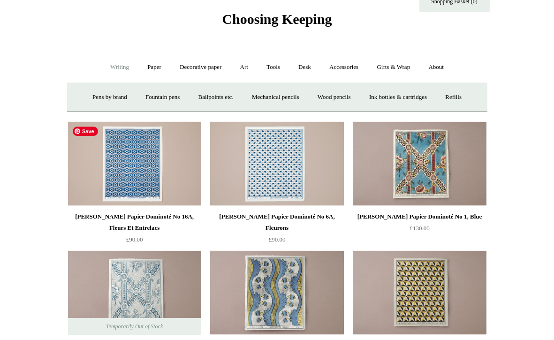
scroll to position [23, 0]
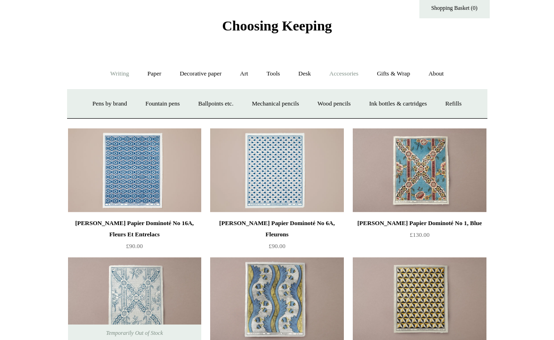
click at [345, 69] on link "Accessories +" at bounding box center [344, 73] width 46 height 25
click at [397, 72] on link "Gifts & Wrap +" at bounding box center [393, 73] width 50 height 25
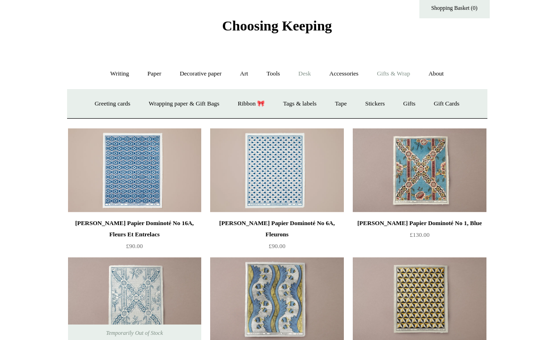
click at [292, 72] on link "Desk +" at bounding box center [305, 73] width 30 height 25
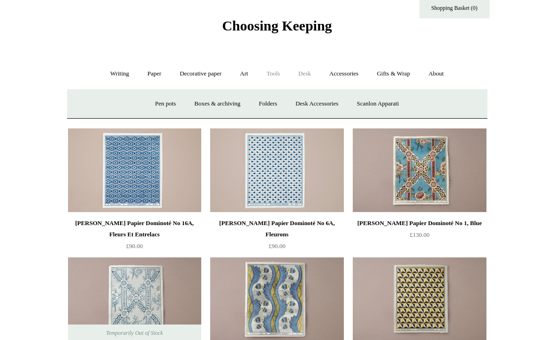
click at [272, 71] on link "Tools +" at bounding box center [273, 73] width 30 height 25
click at [244, 73] on link "Art +" at bounding box center [244, 73] width 25 height 25
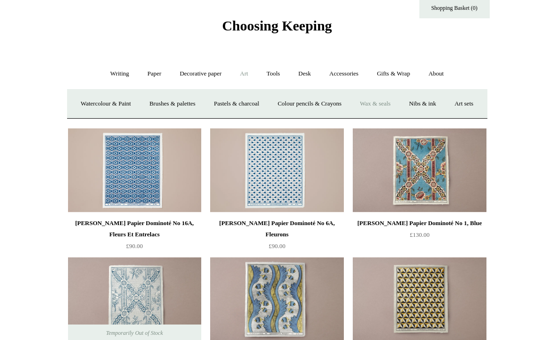
click at [398, 100] on link "Wax & seals" at bounding box center [374, 103] width 47 height 25
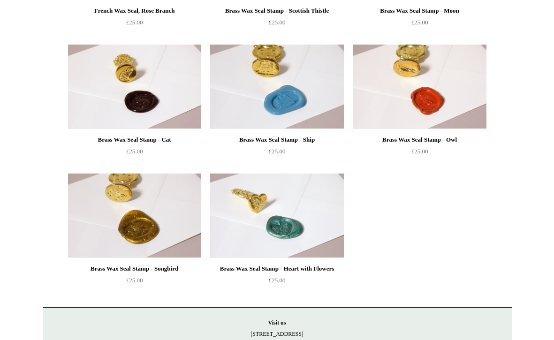
scroll to position [796, 0]
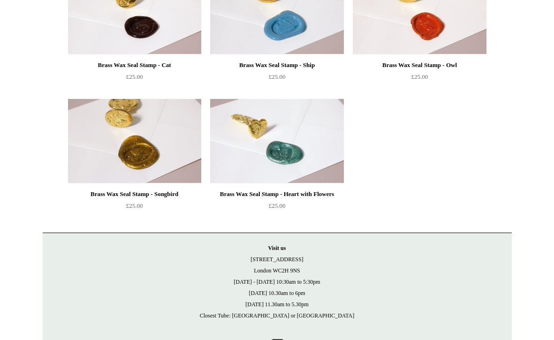
click at [311, 192] on div "Brass Wax Seal Stamp - Heart with Flowers" at bounding box center [276, 193] width 128 height 11
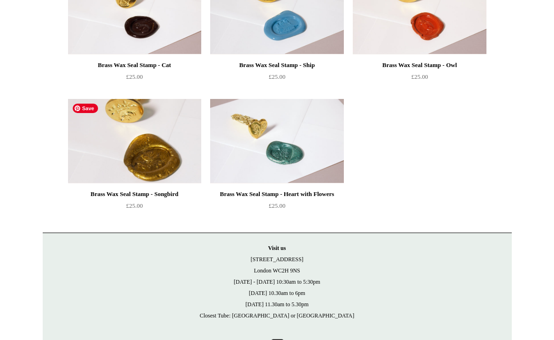
click at [148, 168] on img at bounding box center [134, 141] width 133 height 84
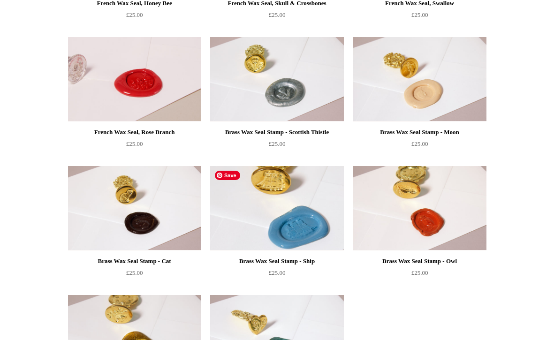
scroll to position [596, 0]
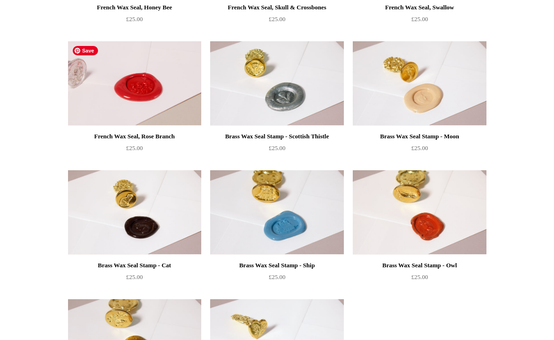
click at [153, 94] on img at bounding box center [134, 83] width 133 height 84
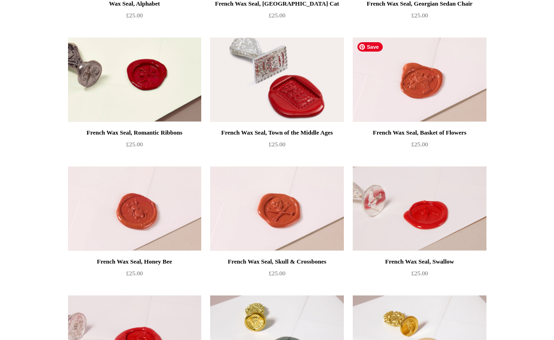
scroll to position [343, 0]
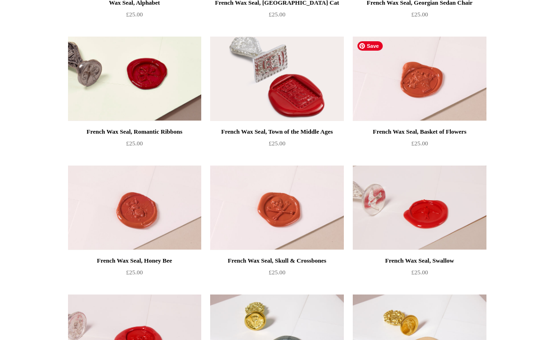
click at [424, 93] on img at bounding box center [418, 79] width 133 height 84
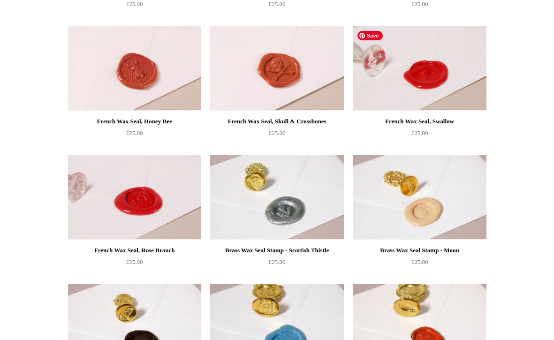
scroll to position [498, 0]
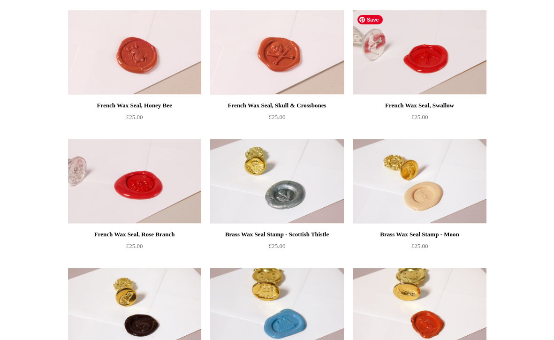
click at [422, 55] on img at bounding box center [418, 52] width 133 height 84
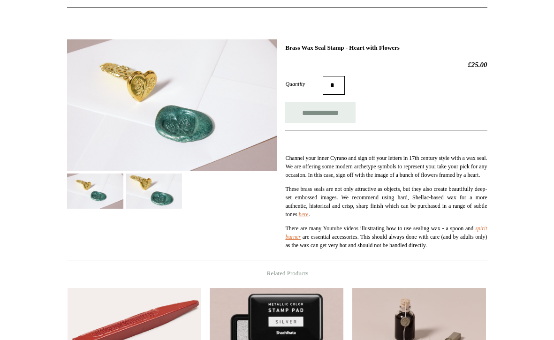
scroll to position [105, 0]
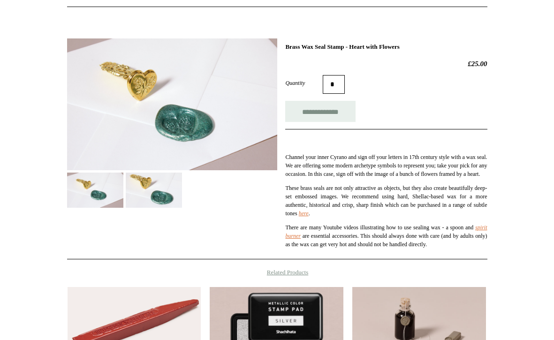
click at [156, 183] on img at bounding box center [154, 189] width 56 height 35
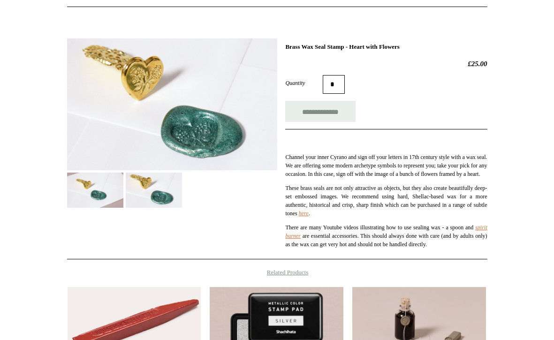
click at [109, 182] on img at bounding box center [95, 189] width 56 height 35
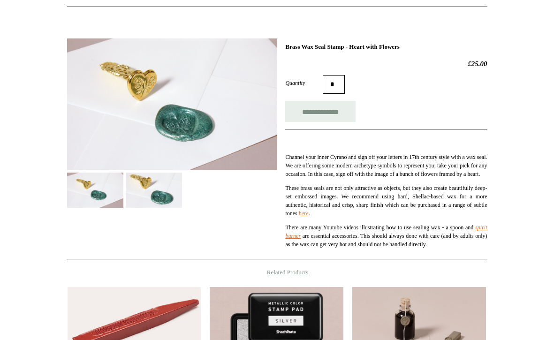
click at [161, 194] on img at bounding box center [154, 189] width 56 height 35
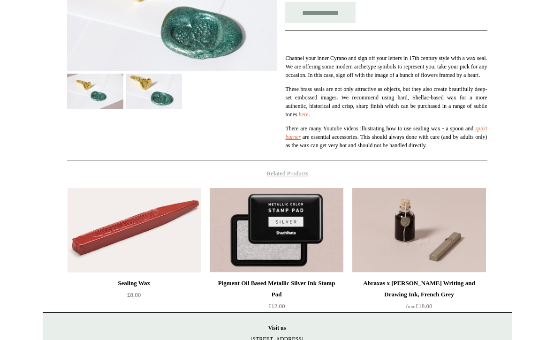
scroll to position [7, 0]
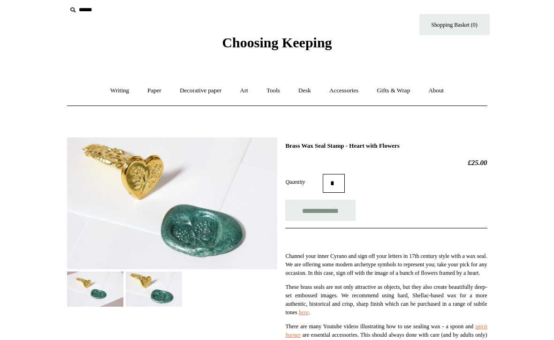
click at [156, 294] on img at bounding box center [154, 288] width 56 height 35
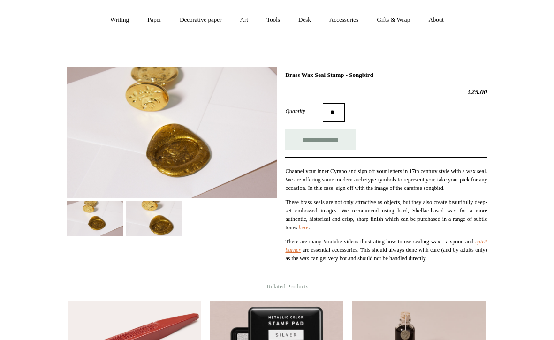
scroll to position [78, 0]
click at [160, 219] on img at bounding box center [154, 217] width 56 height 35
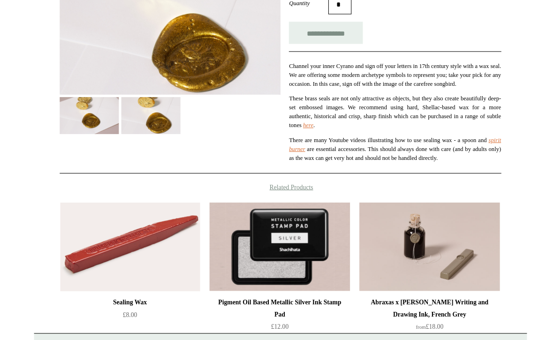
scroll to position [198, 0]
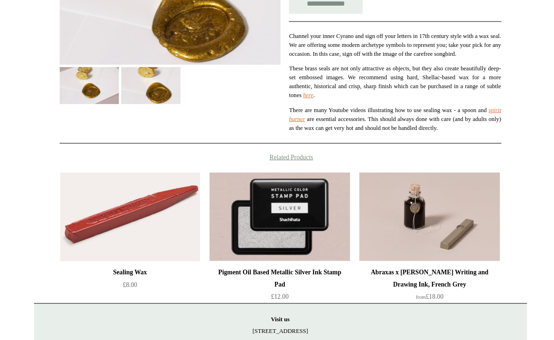
click at [96, 106] on img at bounding box center [95, 97] width 56 height 35
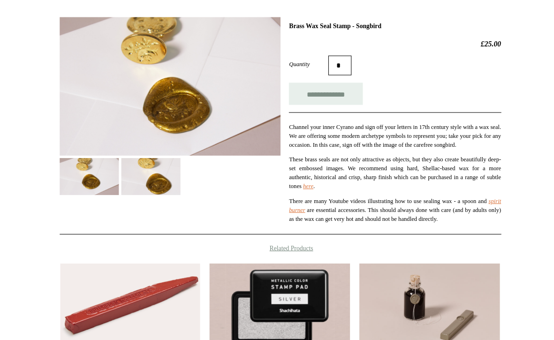
scroll to position [120, 0]
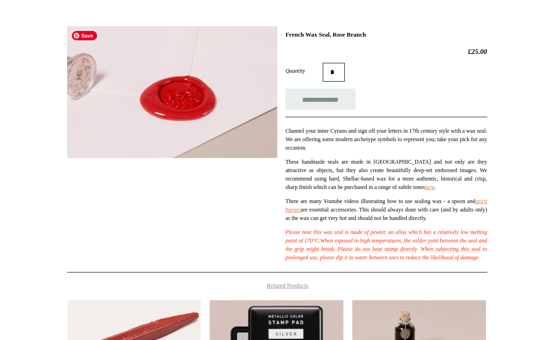
scroll to position [120, 0]
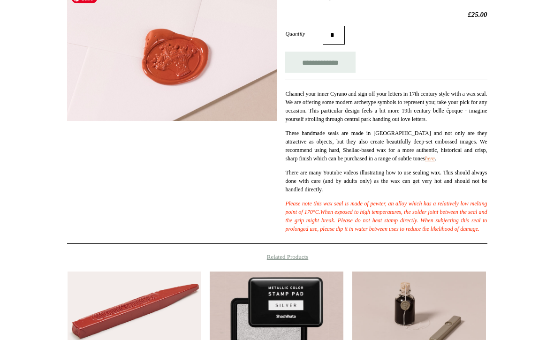
scroll to position [192, 0]
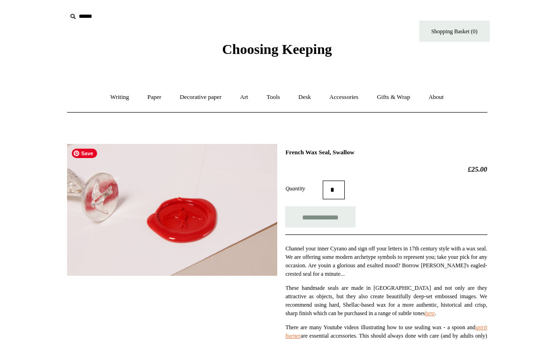
scroll to position [67, 0]
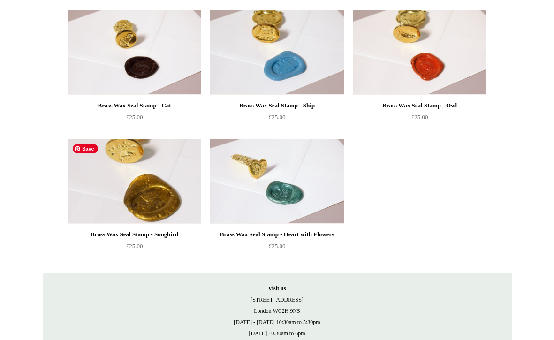
scroll to position [797, 0]
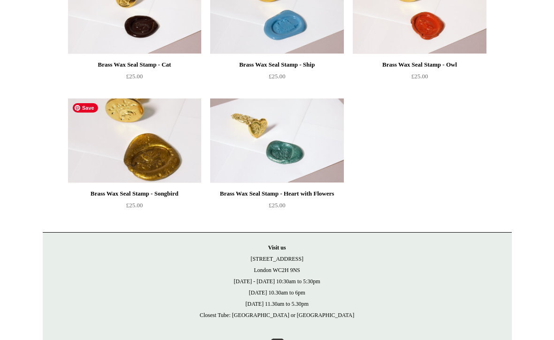
click at [162, 148] on img at bounding box center [134, 140] width 133 height 84
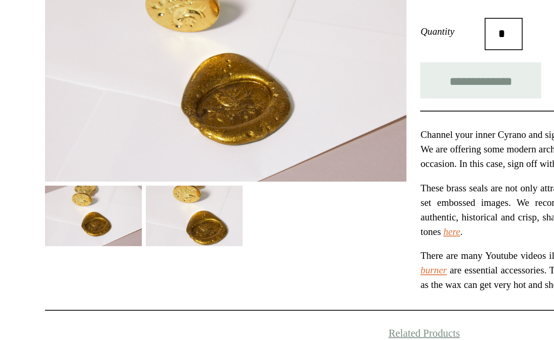
scroll to position [30, 0]
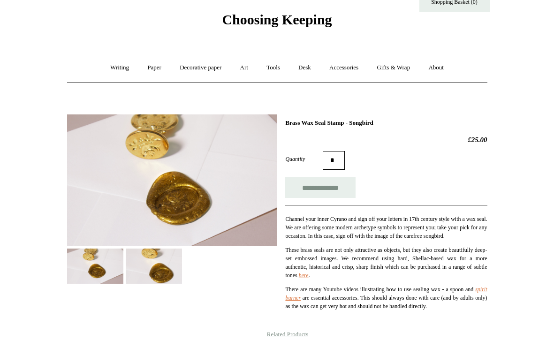
click at [163, 272] on img at bounding box center [154, 265] width 56 height 35
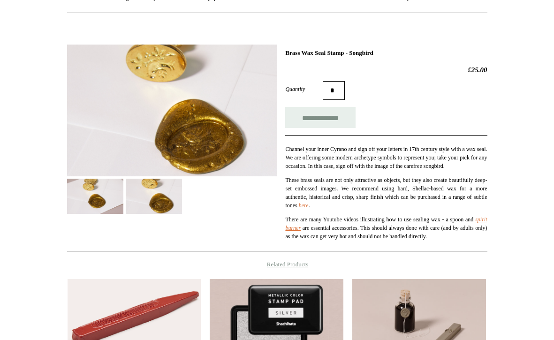
scroll to position [95, 0]
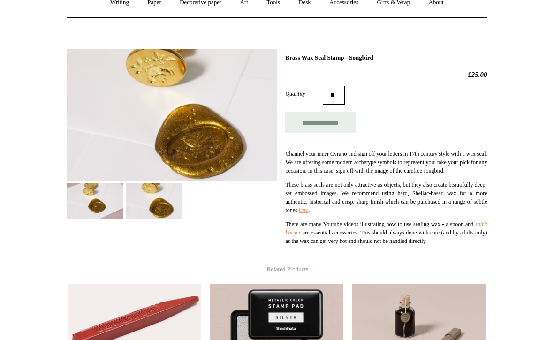
click at [308, 213] on link "here" at bounding box center [304, 210] width 10 height 7
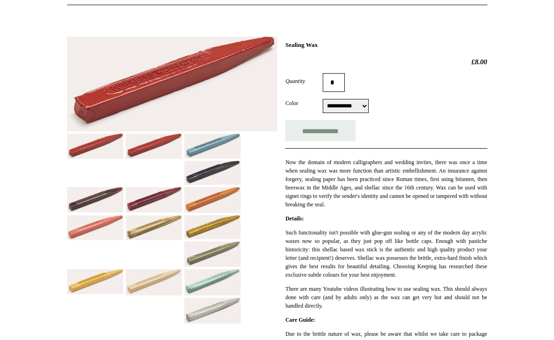
scroll to position [116, 0]
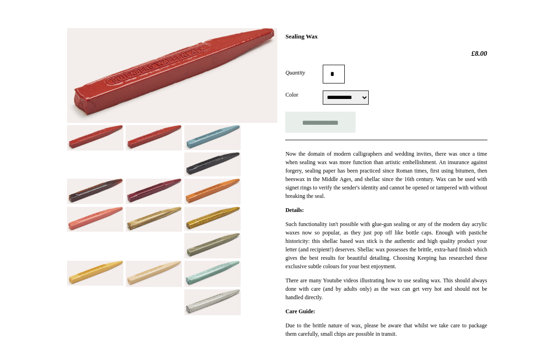
click at [202, 187] on img at bounding box center [212, 192] width 56 height 26
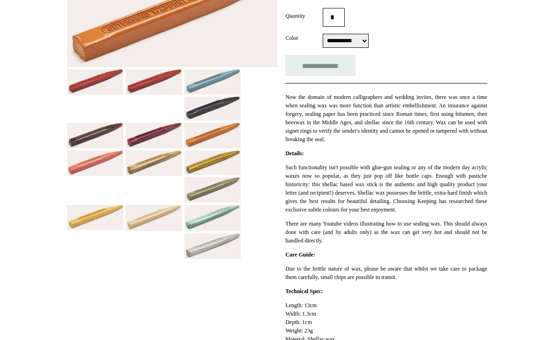
scroll to position [177, 0]
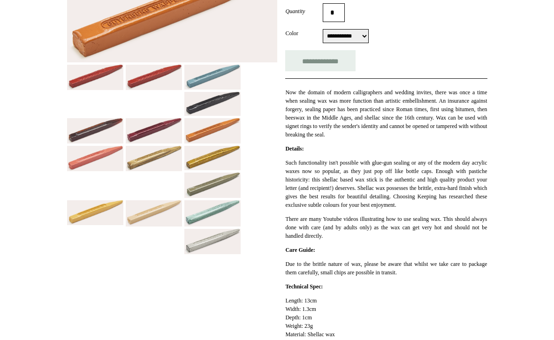
click at [207, 239] on img at bounding box center [212, 242] width 56 height 26
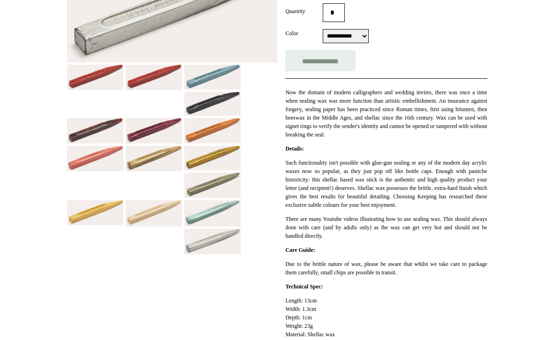
click at [206, 204] on img at bounding box center [212, 213] width 56 height 26
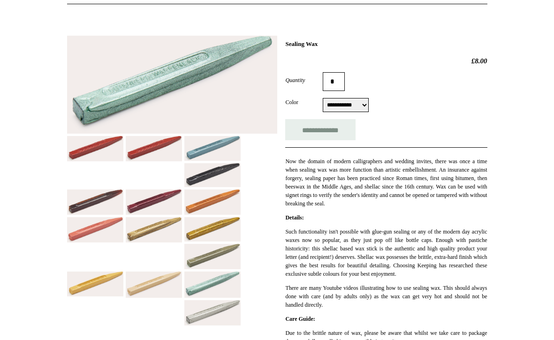
scroll to position [108, 0]
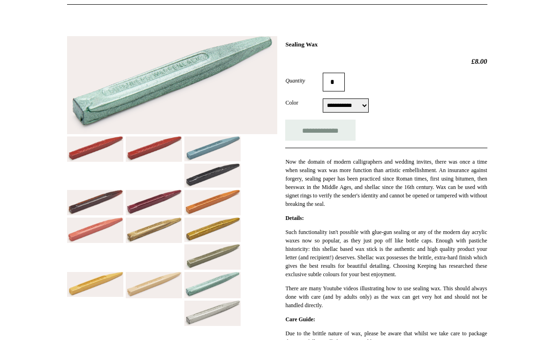
click at [206, 204] on img at bounding box center [212, 203] width 56 height 26
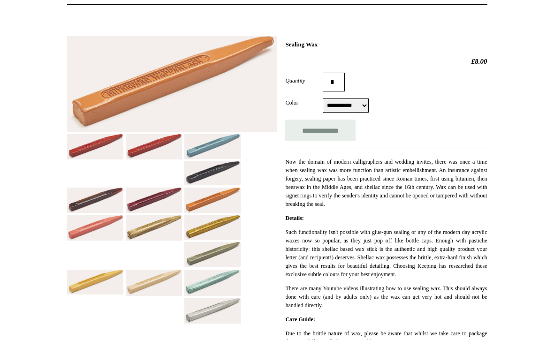
click at [145, 179] on div at bounding box center [172, 176] width 210 height 295
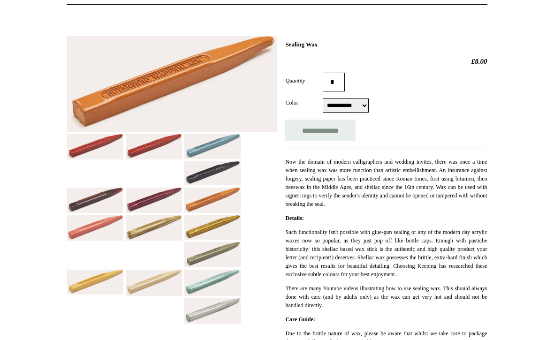
click at [153, 153] on img at bounding box center [154, 146] width 56 height 25
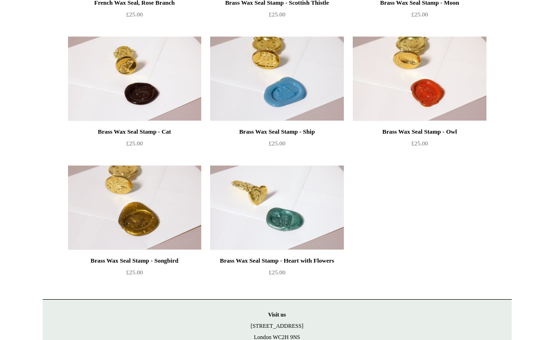
scroll to position [836, 0]
